Goal: Communication & Community: Share content

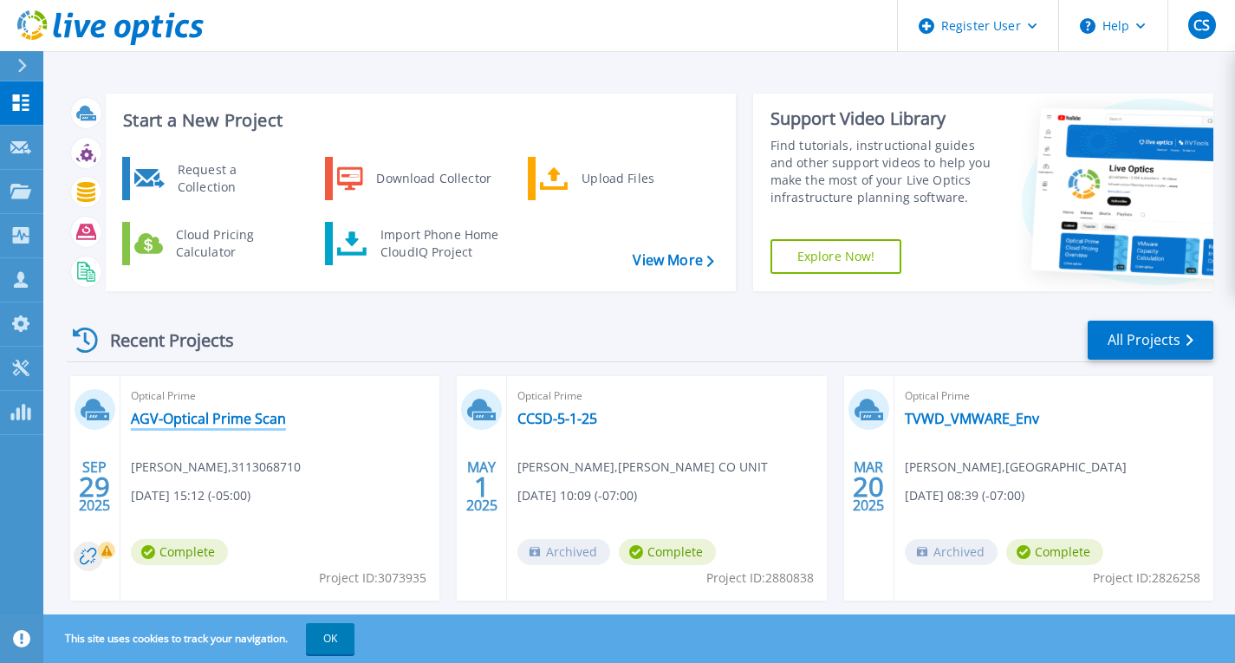
click at [243, 410] on link "AGV-Optical Prime Scan" at bounding box center [208, 418] width 155 height 17
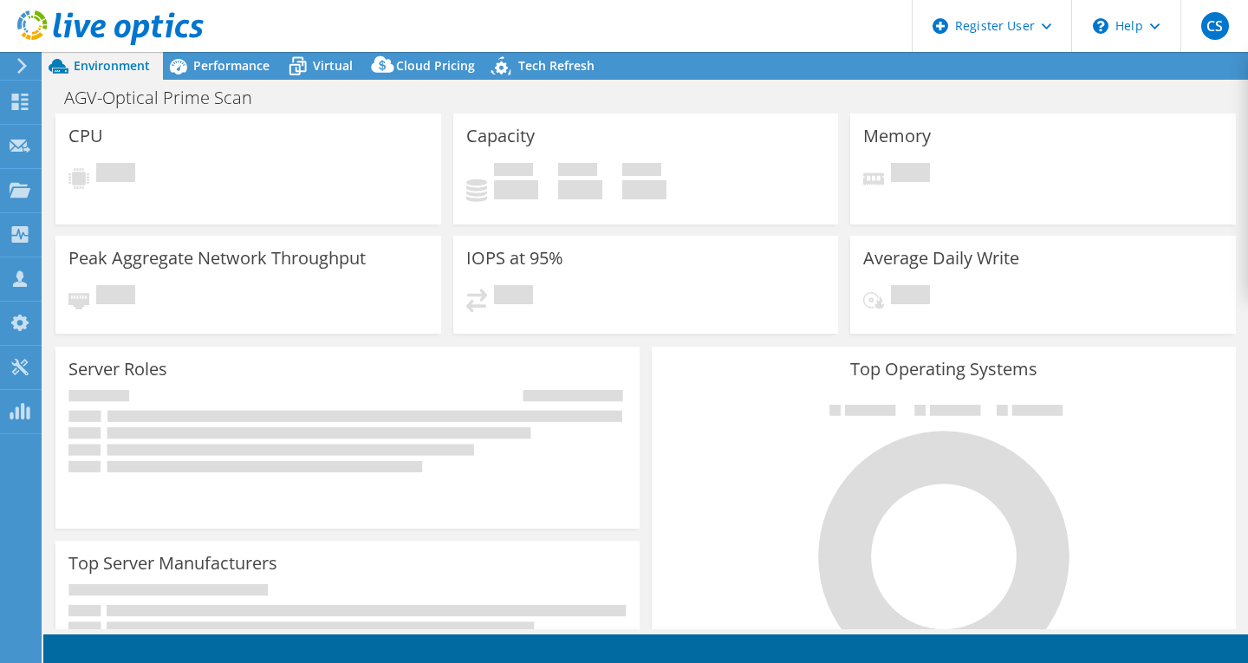
select select "USD"
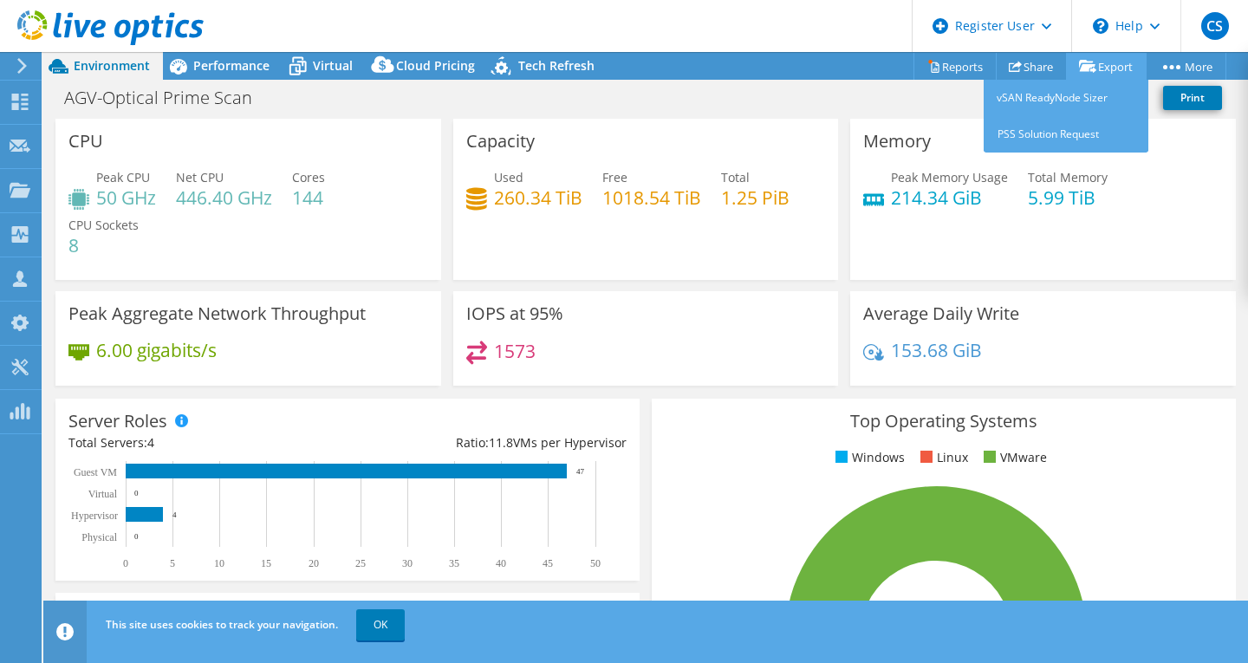
click at [1104, 71] on link "Export" at bounding box center [1106, 66] width 81 height 27
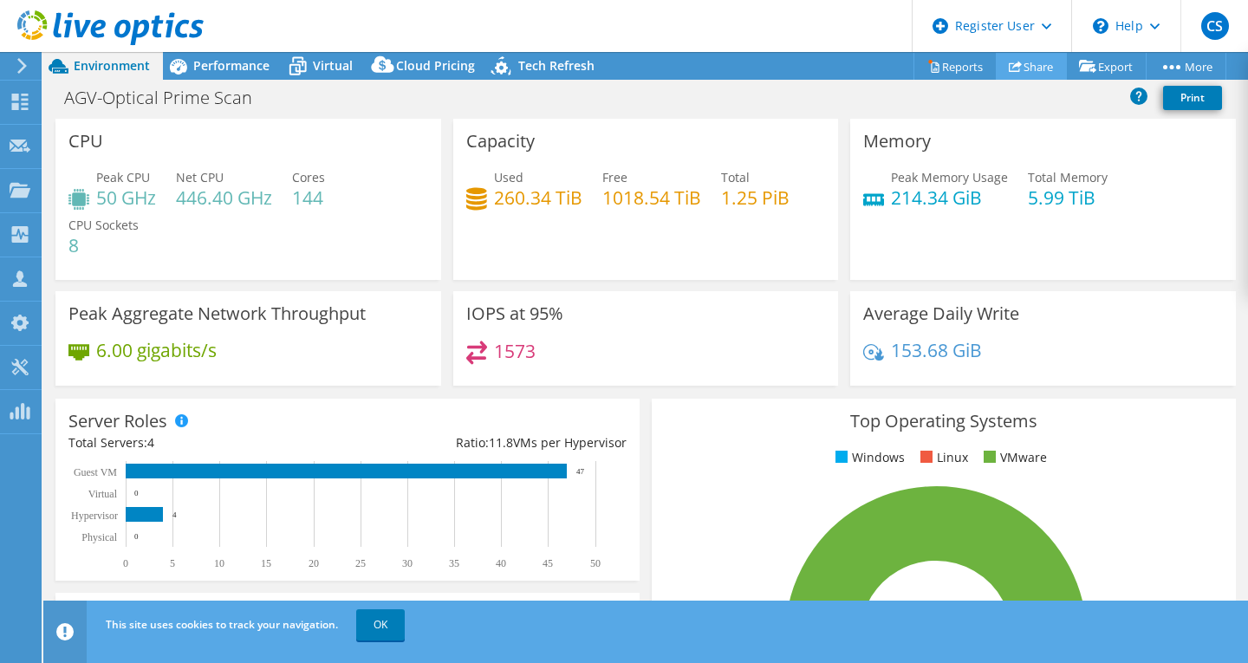
click at [1031, 64] on link "Share" at bounding box center [1031, 66] width 71 height 27
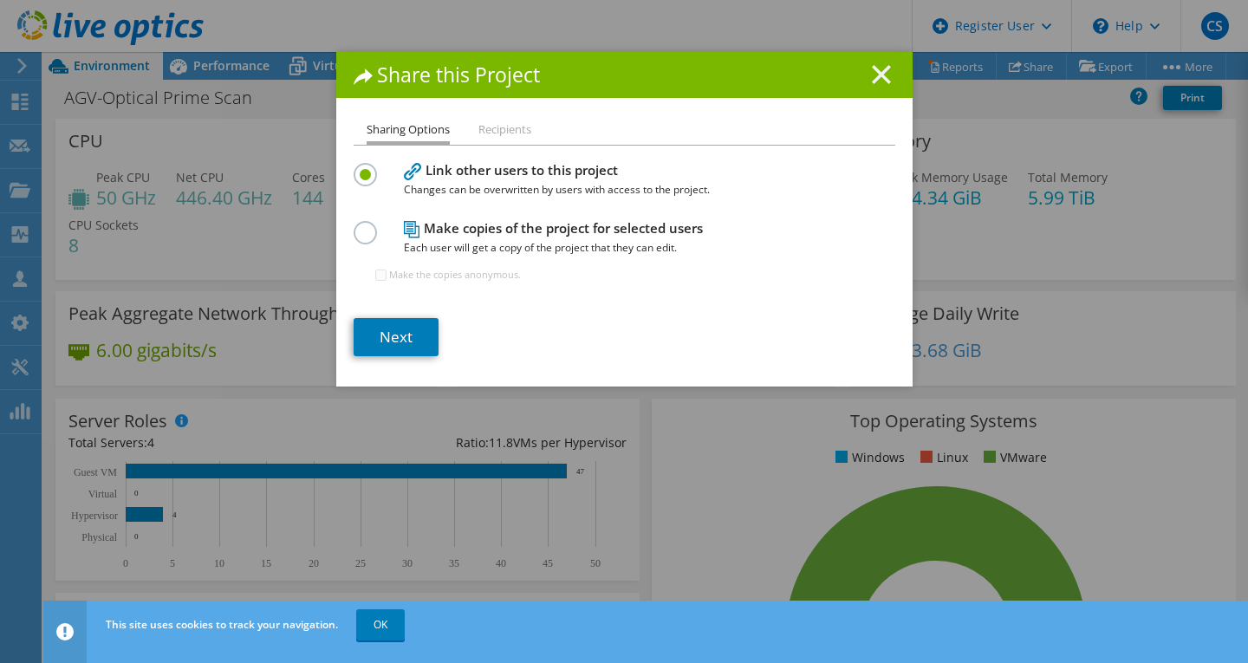
click at [873, 68] on icon at bounding box center [881, 74] width 19 height 19
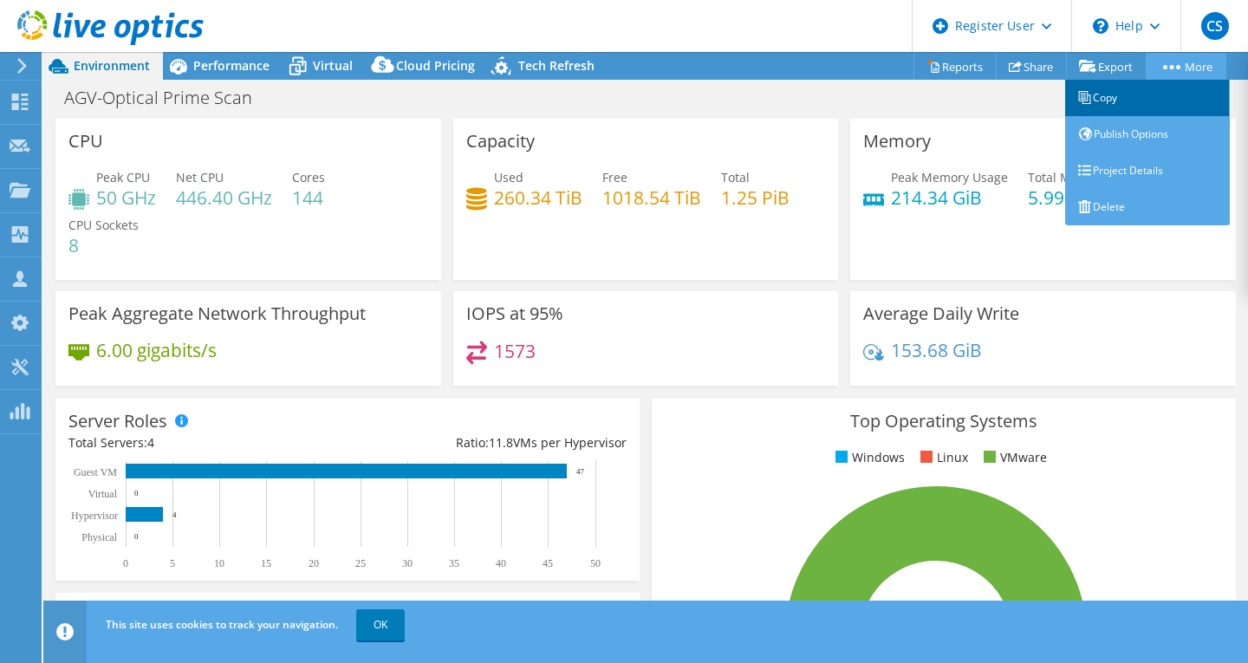
click at [1130, 107] on link "Copy" at bounding box center [1147, 98] width 165 height 36
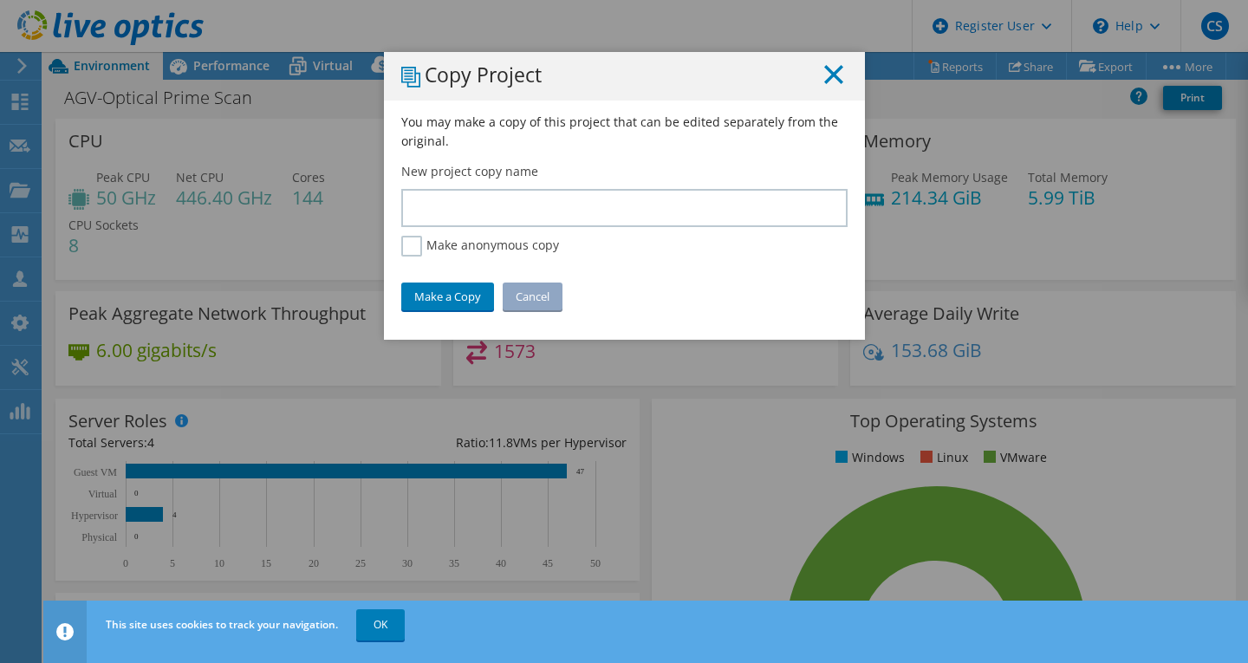
click at [825, 71] on line at bounding box center [833, 74] width 17 height 17
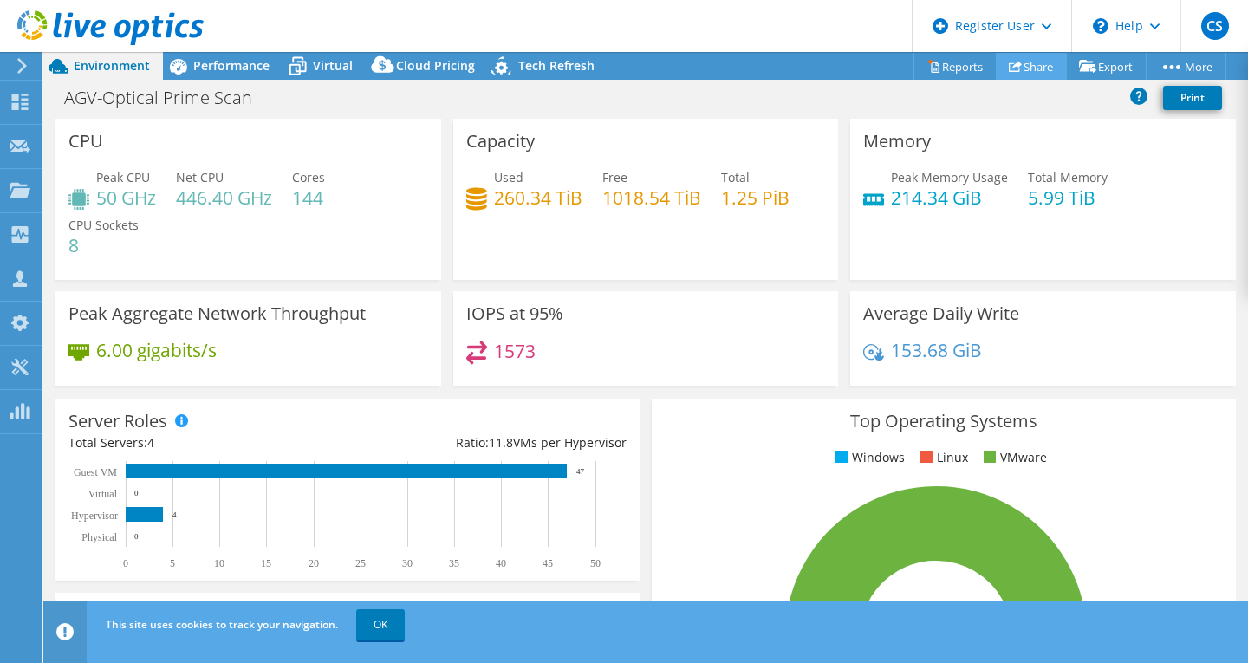
click at [1036, 61] on link "Share" at bounding box center [1031, 66] width 71 height 27
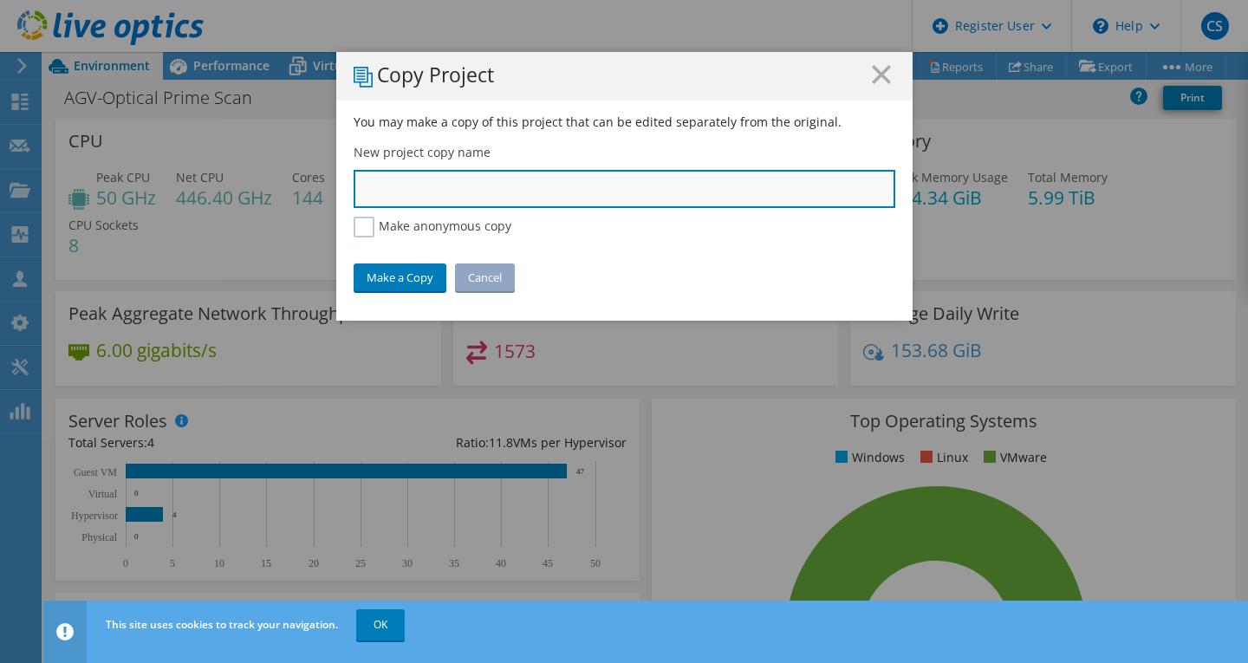
click at [529, 191] on input "text" at bounding box center [625, 189] width 542 height 38
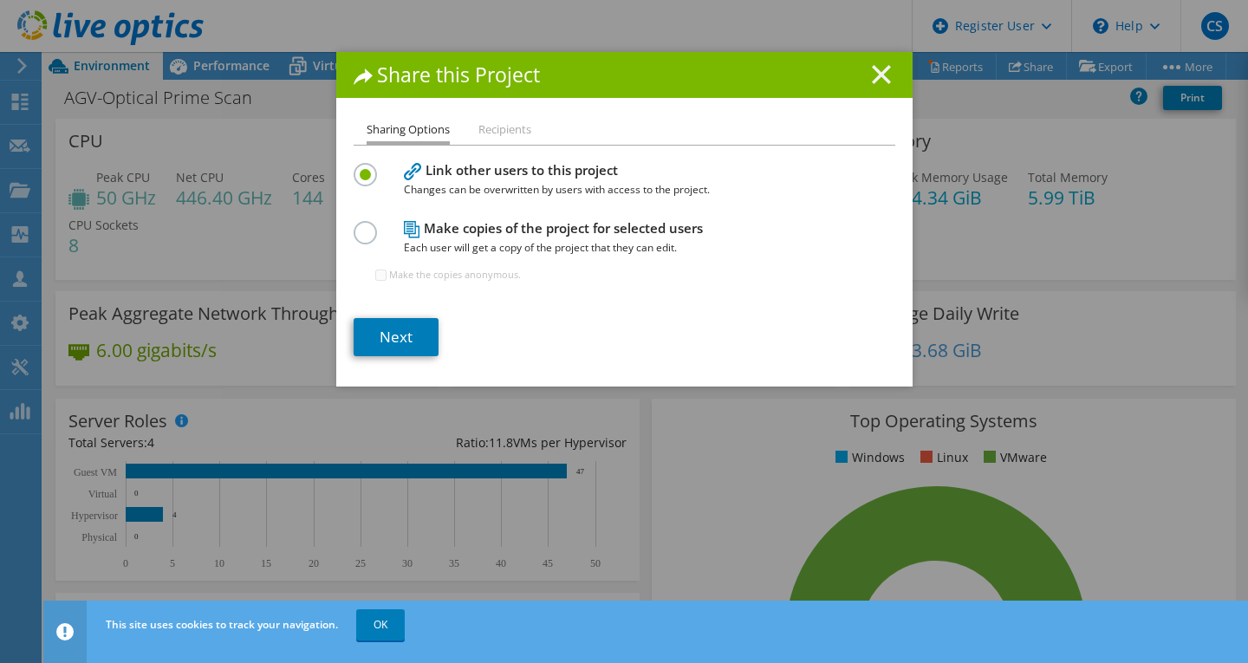
click at [875, 73] on line at bounding box center [881, 74] width 17 height 17
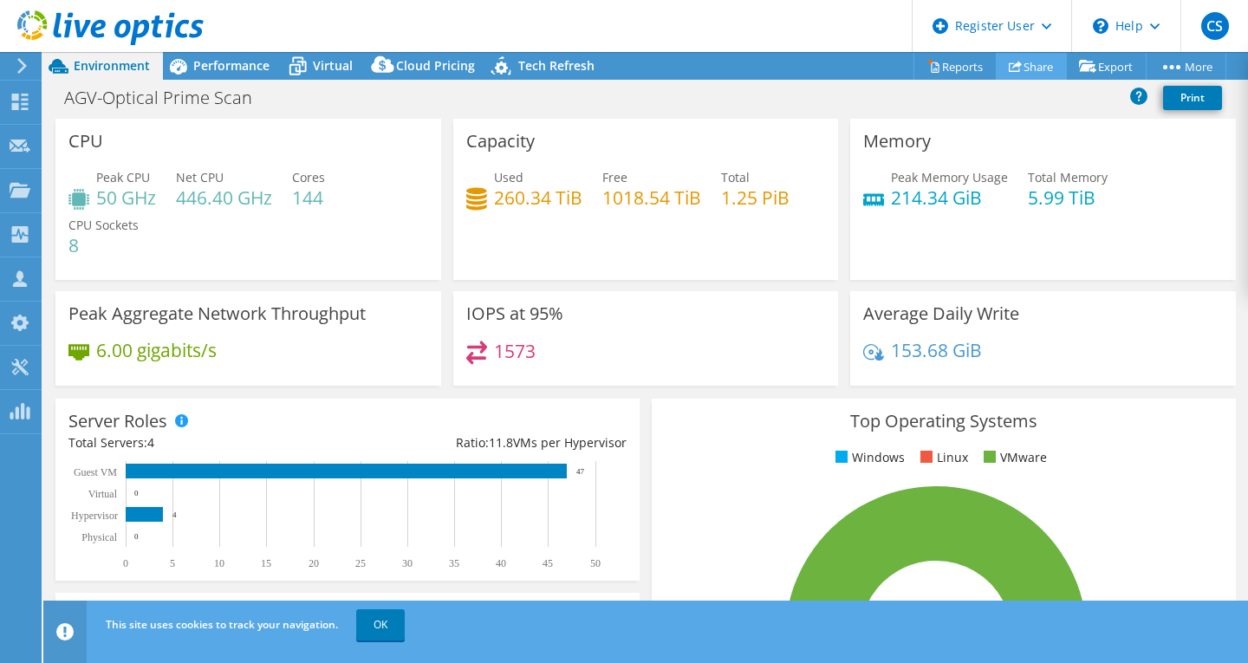
click at [1013, 66] on link "Share" at bounding box center [1031, 66] width 71 height 27
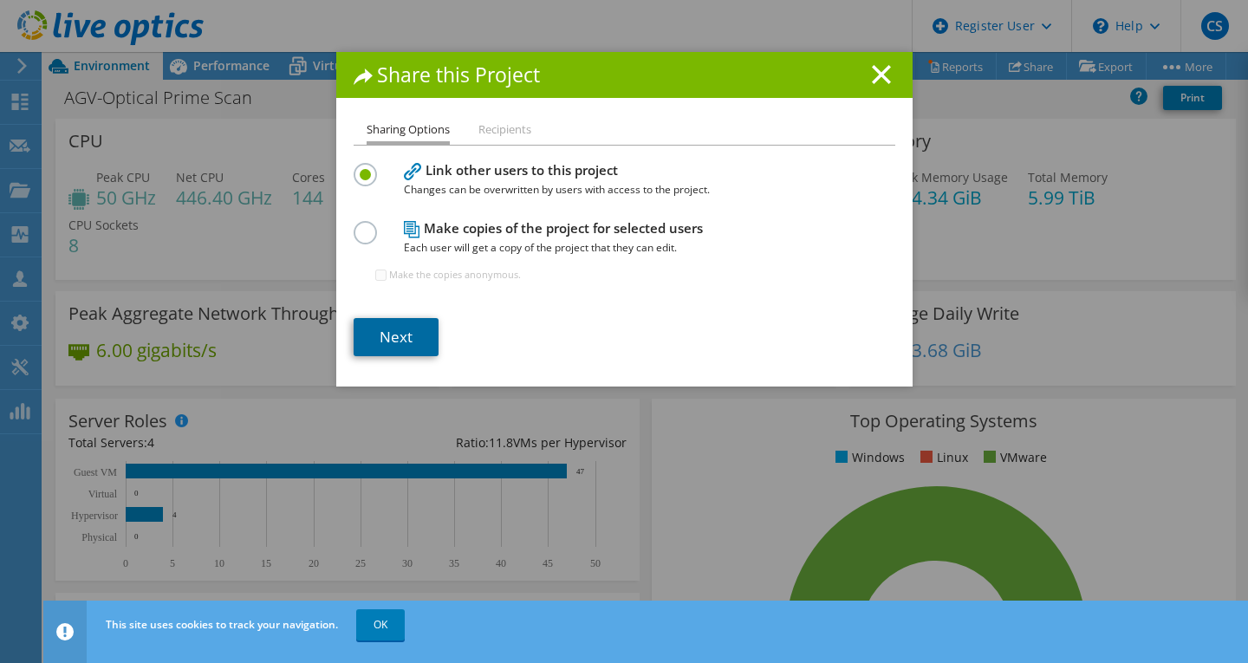
click at [395, 335] on link "Next" at bounding box center [396, 337] width 85 height 38
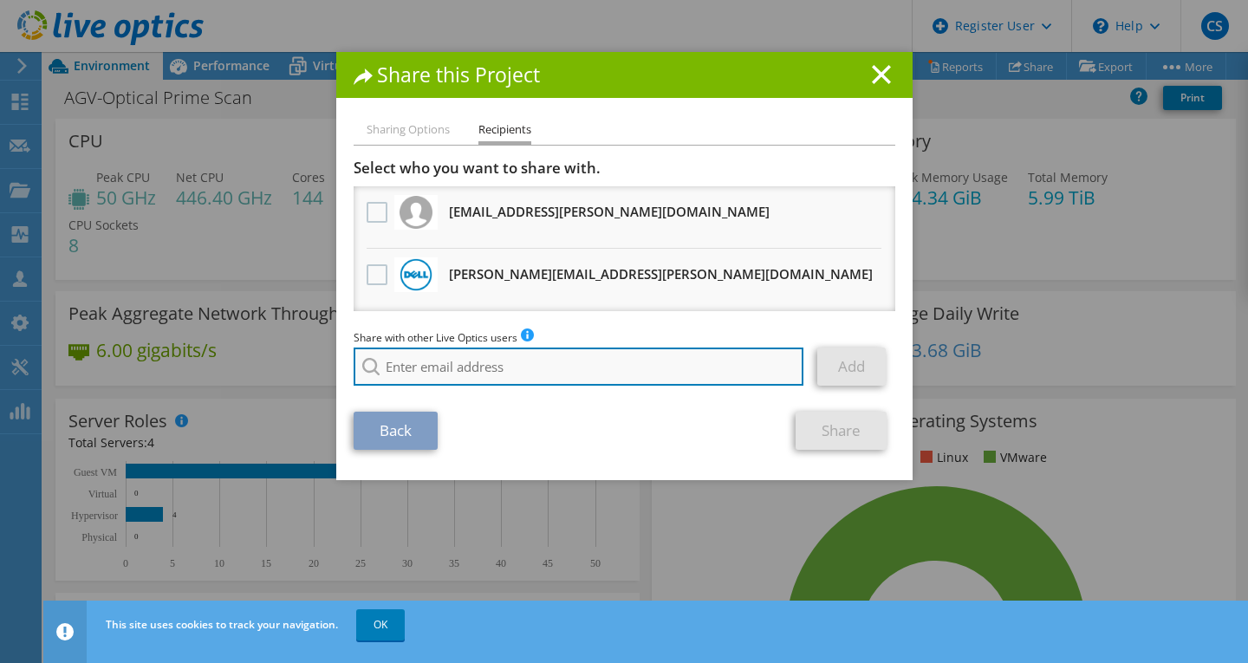
click at [441, 355] on input "search" at bounding box center [579, 367] width 451 height 38
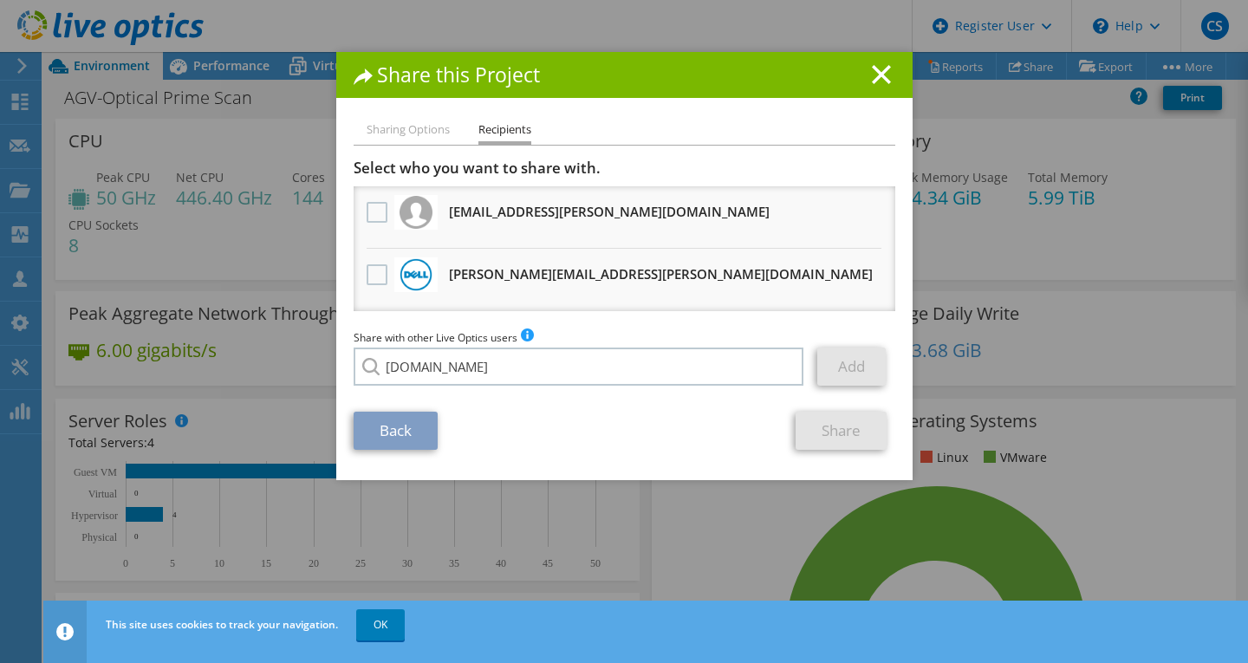
click at [467, 386] on li "[PERSON_NAME][EMAIL_ADDRESS][PERSON_NAME][DOMAIN_NAME]" at bounding box center [530, 378] width 353 height 21
type input "[PERSON_NAME][EMAIL_ADDRESS][PERSON_NAME][DOMAIN_NAME]"
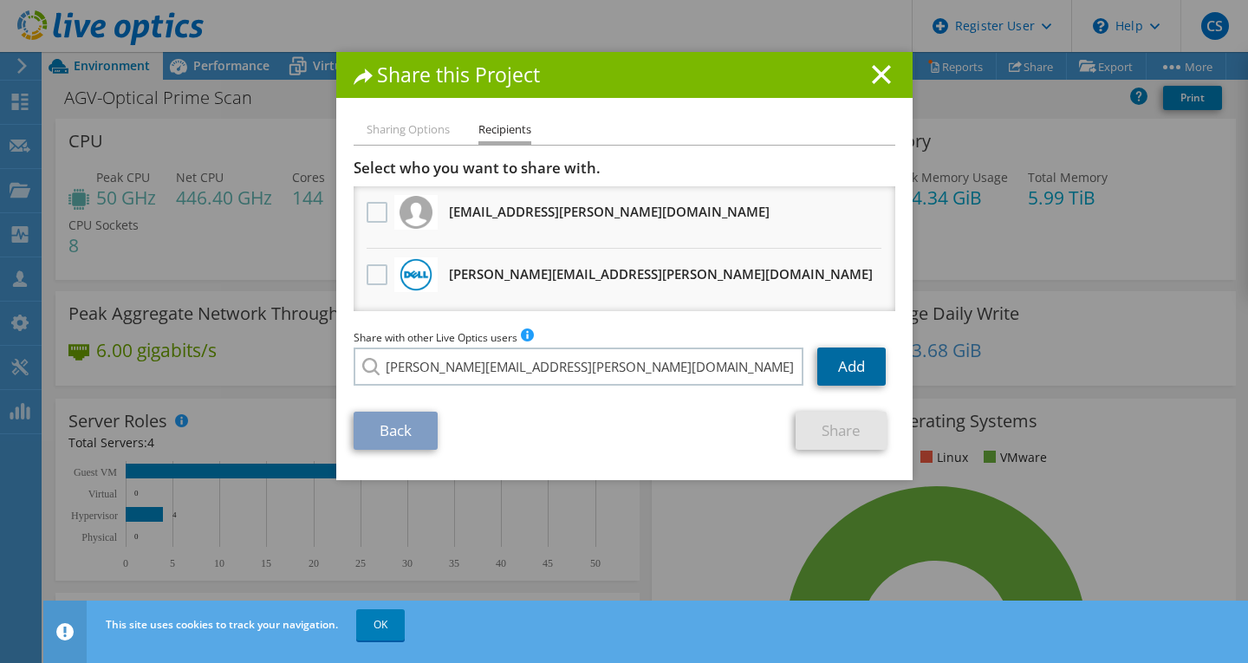
click at [834, 377] on link "Add" at bounding box center [851, 367] width 68 height 38
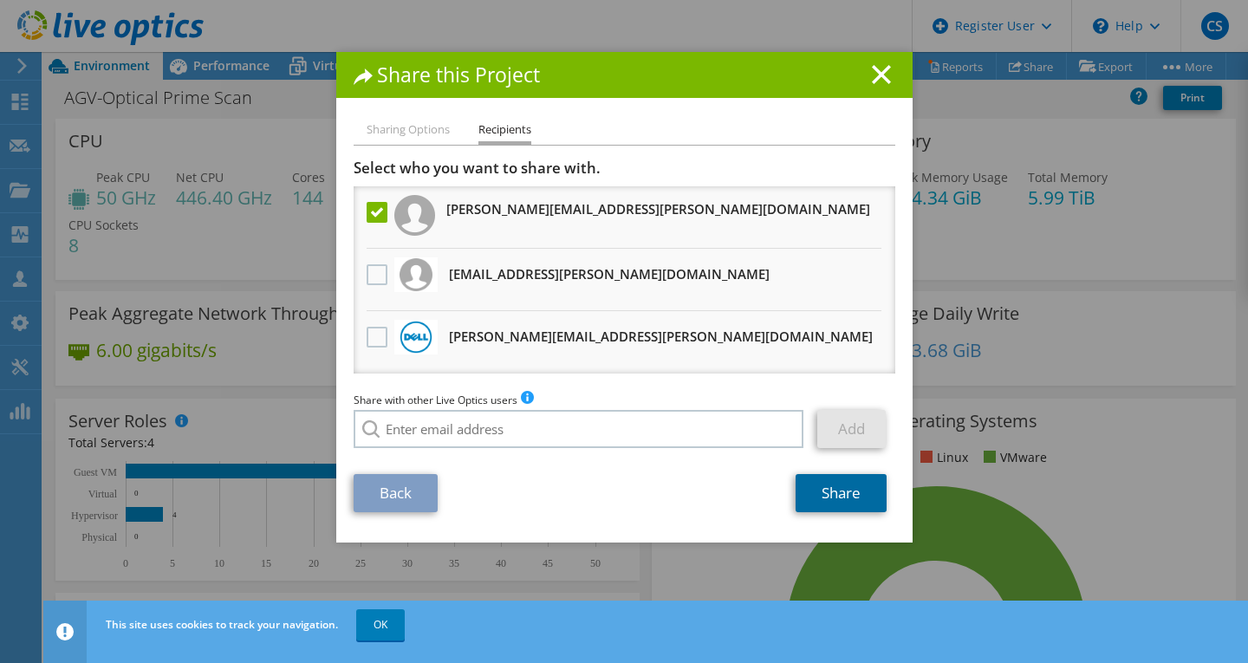
click at [838, 499] on link "Share" at bounding box center [841, 493] width 91 height 38
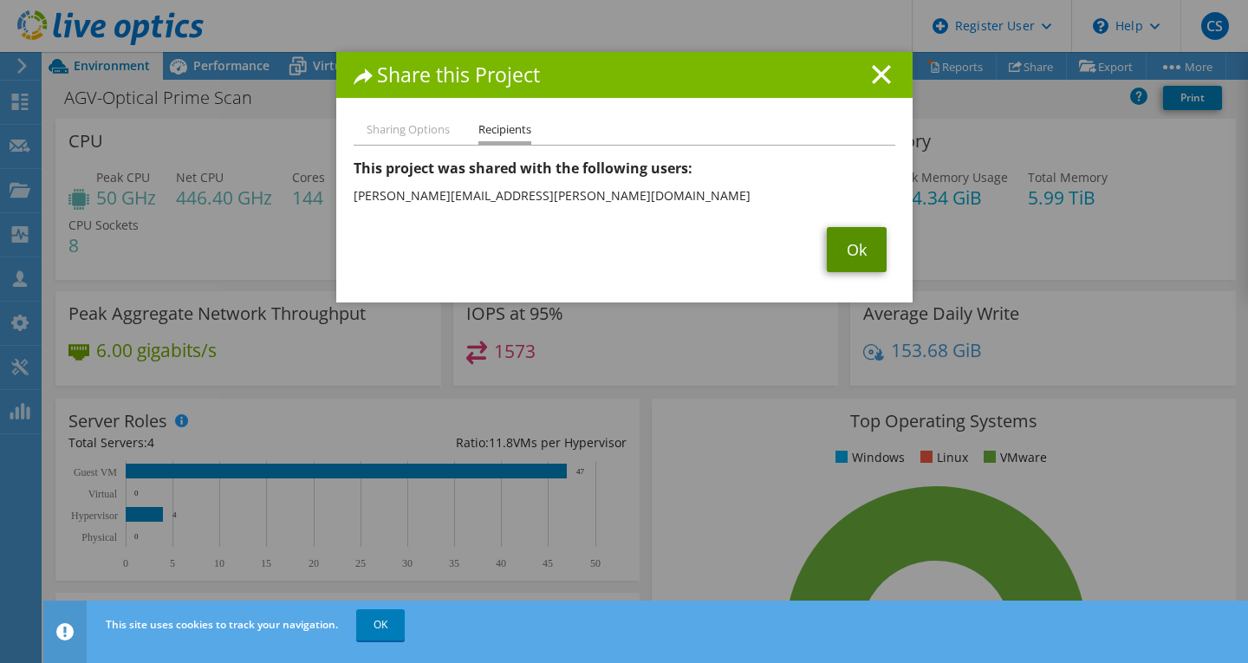
click at [850, 252] on link "Ok" at bounding box center [857, 249] width 60 height 45
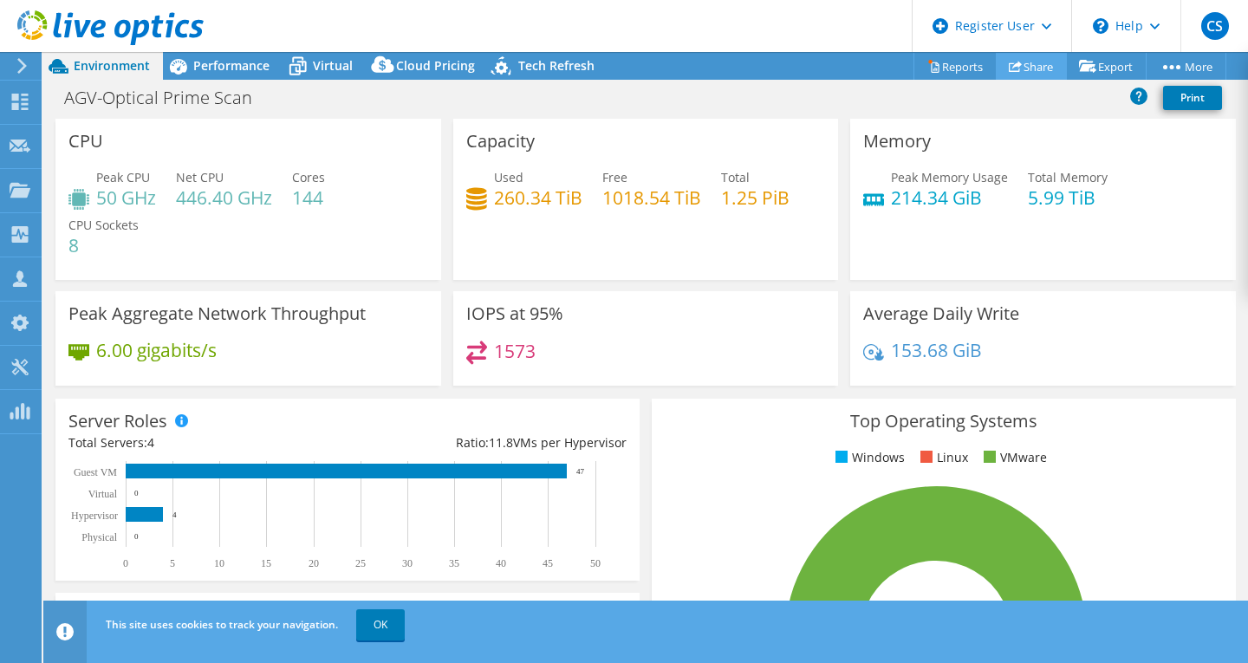
click at [1027, 70] on link "Share" at bounding box center [1031, 66] width 71 height 27
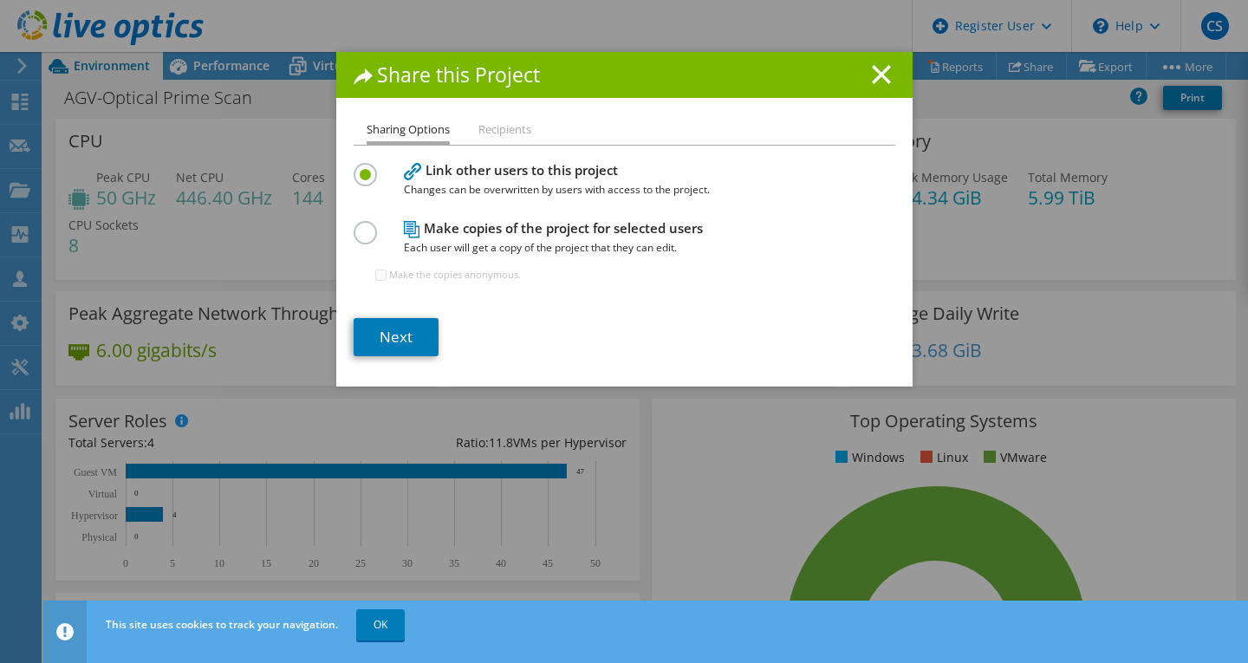
click at [483, 133] on li "Recipients" at bounding box center [505, 131] width 53 height 22
click at [879, 68] on line at bounding box center [881, 74] width 17 height 17
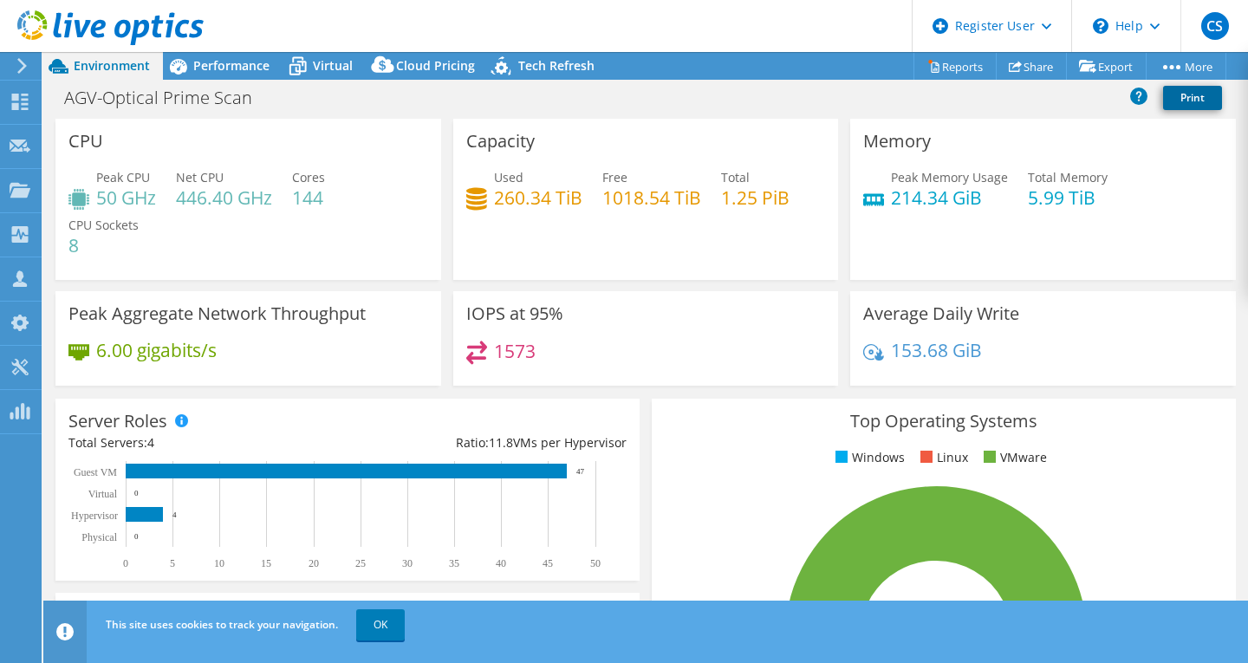
click at [1201, 98] on link "Print" at bounding box center [1192, 98] width 59 height 24
click at [955, 69] on link "Reports" at bounding box center [955, 66] width 83 height 27
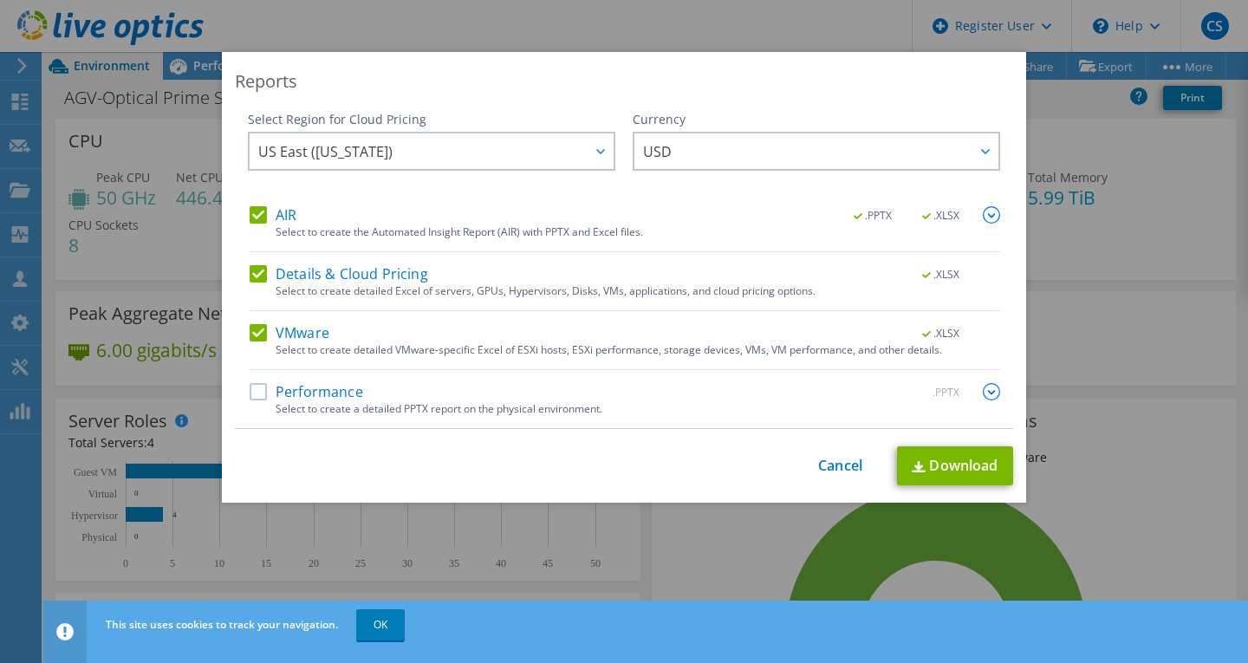
click at [256, 392] on label "Performance" at bounding box center [307, 391] width 114 height 17
click at [0, 0] on input "Performance" at bounding box center [0, 0] width 0 height 0
click at [940, 466] on link "Download" at bounding box center [955, 465] width 116 height 39
